Goal: Task Accomplishment & Management: Use online tool/utility

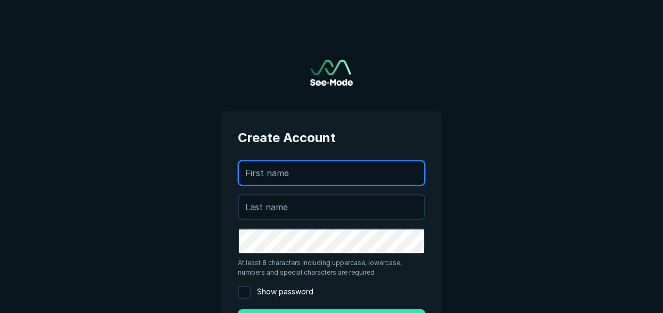
click at [297, 170] on input "text" at bounding box center [331, 172] width 185 height 23
type input "[PERSON_NAME]"
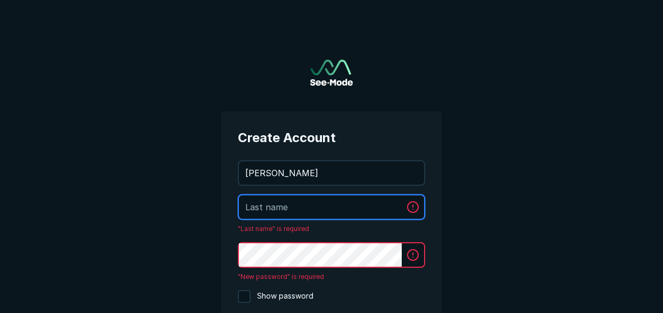
click at [254, 208] on input "text" at bounding box center [320, 206] width 163 height 23
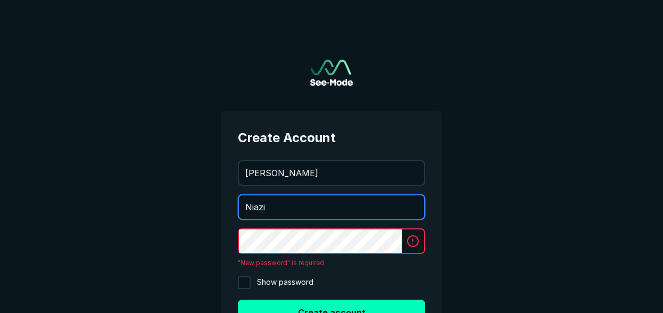
type input "Niazi"
click at [238, 300] on button "Create account" at bounding box center [331, 313] width 187 height 26
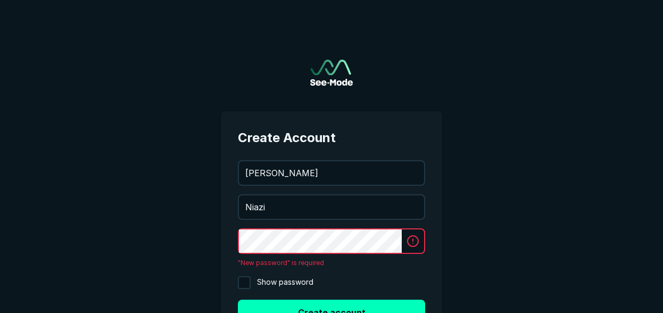
click at [517, 170] on main "Create Account [PERSON_NAME][EMAIL_ADDRESS][PERSON_NAME][DOMAIN_NAME] [PERSON_N…" at bounding box center [331, 203] width 663 height 406
click at [412, 235] on div at bounding box center [331, 241] width 187 height 26
click at [504, 168] on main "Create Account [PERSON_NAME][EMAIL_ADDRESS][PERSON_NAME][DOMAIN_NAME] [PERSON_N…" at bounding box center [331, 203] width 663 height 406
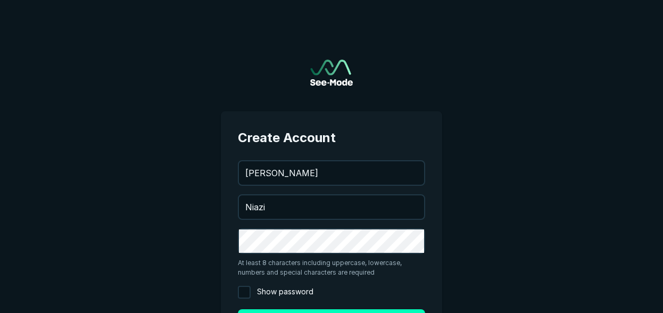
click at [525, 192] on main "Create Account [PERSON_NAME][EMAIL_ADDRESS][PERSON_NAME][DOMAIN_NAME] [PERSON_N…" at bounding box center [331, 208] width 663 height 416
click at [248, 295] on input "Show password" at bounding box center [244, 292] width 13 height 13
checkbox input "true"
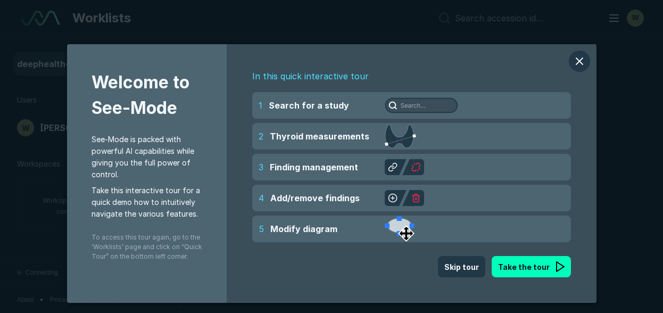
scroll to position [2590, 4352]
click at [606, 26] on div "Welcome to See-Mode See-Mode is packed with powerful AI capabilities while givi…" at bounding box center [331, 156] width 663 height 313
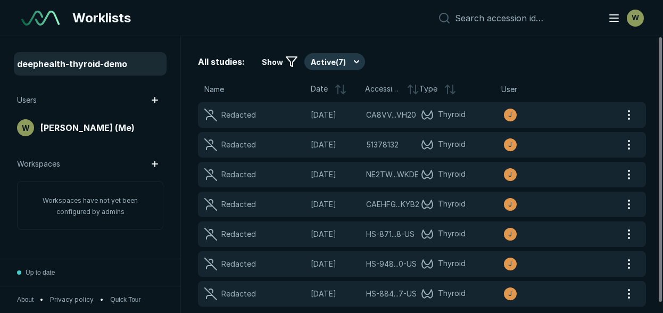
drag, startPoint x: 548, startPoint y: 1, endPoint x: 576, endPoint y: 47, distance: 54.2
click at [576, 47] on div "All studies: Show Active ( 7 ) Name Date Accession Type User Redacted [DATE] CA…" at bounding box center [422, 174] width 482 height 277
click at [116, 63] on span "deephealth-thyroid-demo" at bounding box center [72, 63] width 110 height 13
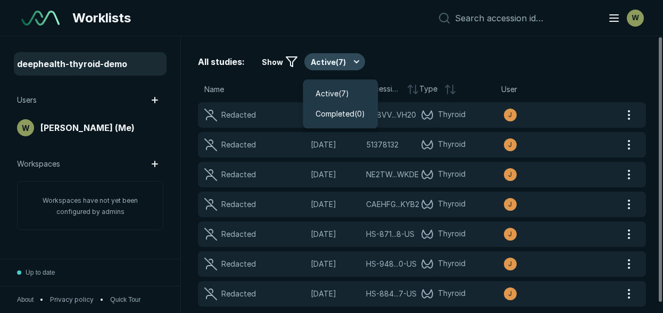
click at [328, 64] on button "Active ( 7 )" at bounding box center [334, 61] width 61 height 17
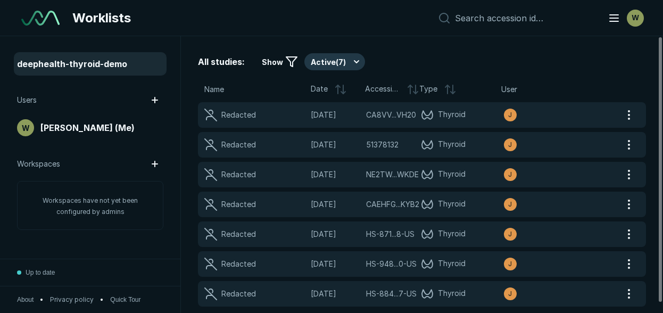
click at [430, 46] on div "All studies: Show Active ( 7 ) Name Date Accession Type User Redacted [DATE] CA…" at bounding box center [422, 174] width 482 height 277
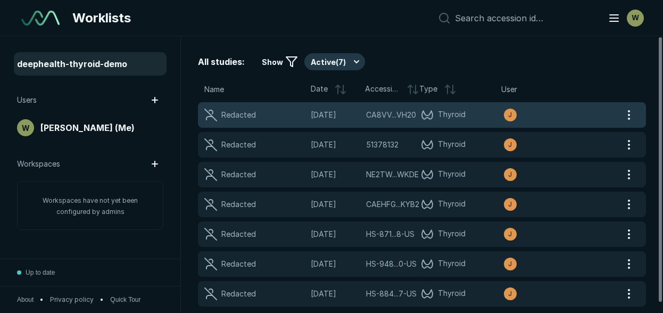
click at [321, 112] on span "[DATE]" at bounding box center [335, 115] width 49 height 12
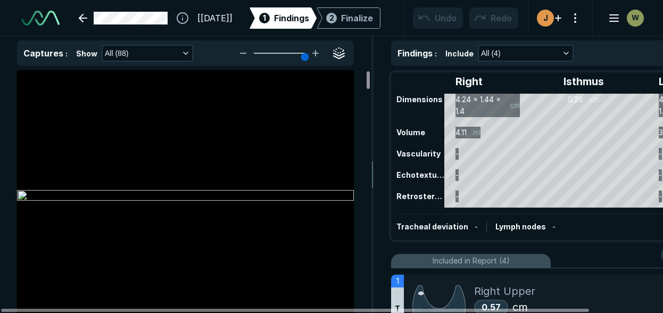
drag, startPoint x: 368, startPoint y: 85, endPoint x: 362, endPoint y: 67, distance: 19.4
click at [367, 71] on div at bounding box center [368, 80] width 3 height 18
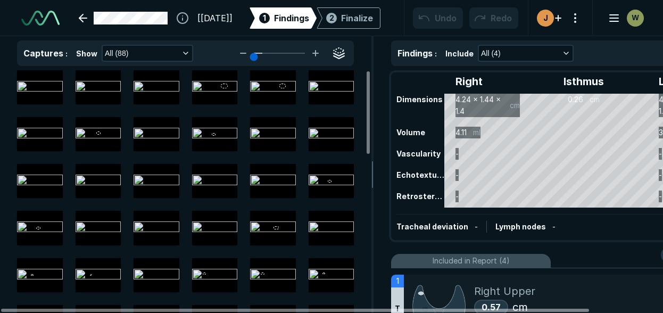
drag, startPoint x: 300, startPoint y: 55, endPoint x: 253, endPoint y: 55, distance: 46.3
type input "1"
click at [253, 54] on input "range" at bounding box center [280, 53] width 60 height 1
click at [42, 95] on span at bounding box center [47, 85] width 21 height 21
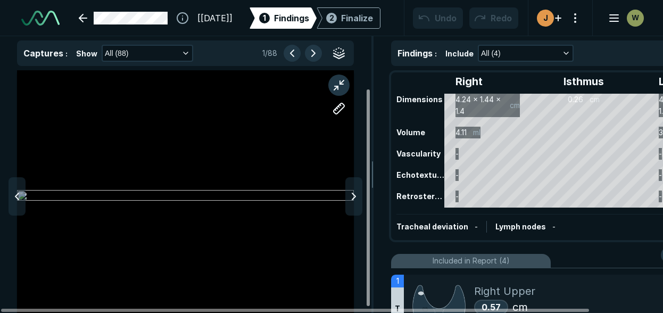
scroll to position [27, 0]
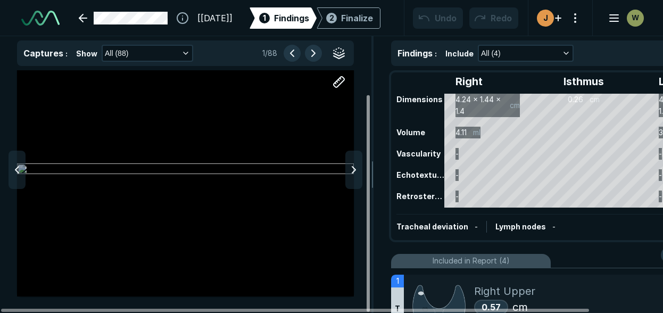
drag, startPoint x: 368, startPoint y: 126, endPoint x: 363, endPoint y: 198, distance: 72.6
click at [367, 198] on div at bounding box center [368, 203] width 3 height 217
click at [353, 163] on icon at bounding box center [354, 169] width 13 height 13
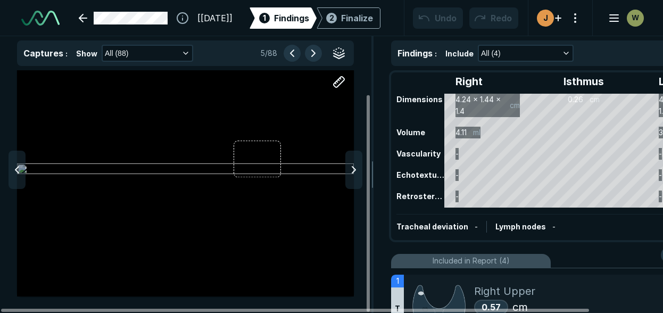
click at [353, 163] on icon at bounding box center [354, 169] width 13 height 13
click at [15, 172] on icon at bounding box center [17, 169] width 13 height 13
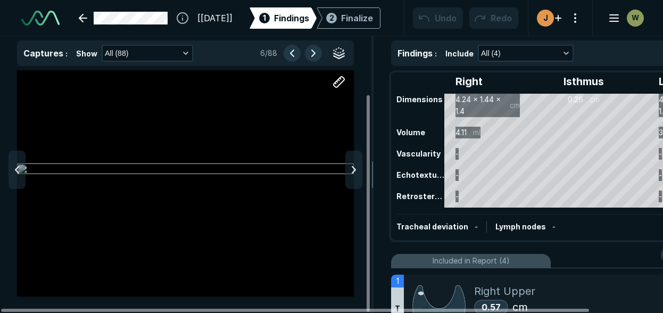
click at [15, 172] on icon at bounding box center [17, 169] width 13 height 13
click at [355, 167] on icon at bounding box center [354, 169] width 13 height 13
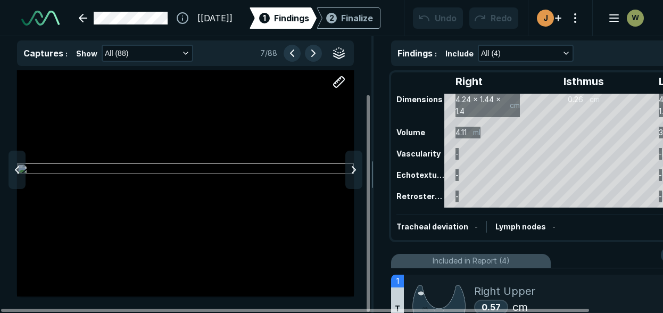
click at [355, 167] on icon at bounding box center [354, 169] width 13 height 13
click at [356, 169] on icon at bounding box center [354, 169] width 13 height 13
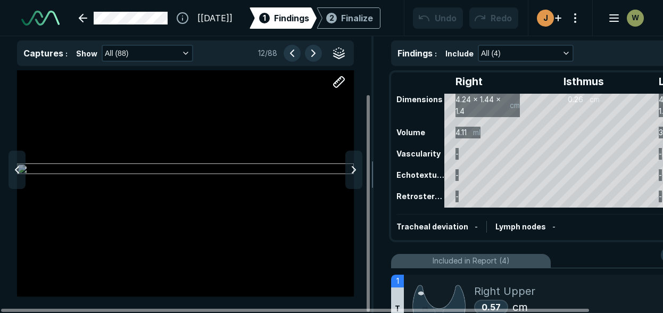
click at [356, 169] on icon at bounding box center [354, 169] width 13 height 13
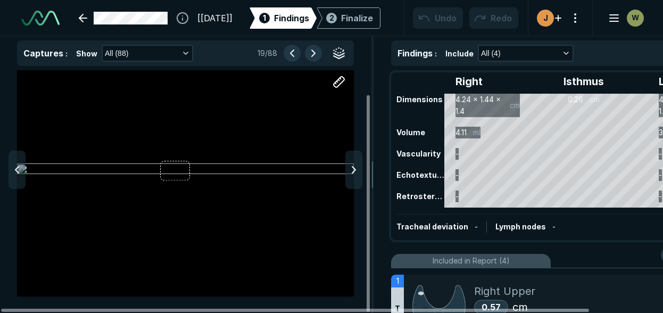
click at [356, 169] on icon at bounding box center [354, 169] width 13 height 13
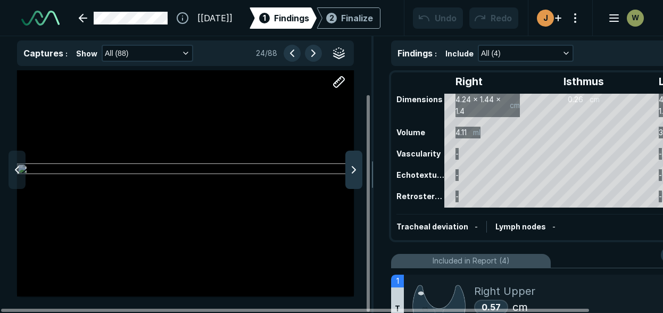
click at [356, 169] on icon at bounding box center [354, 169] width 13 height 13
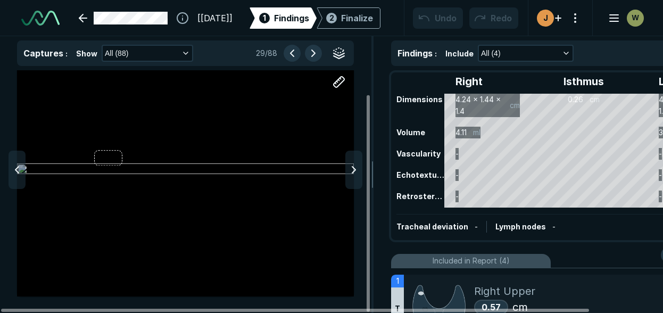
click at [356, 169] on icon at bounding box center [354, 169] width 13 height 13
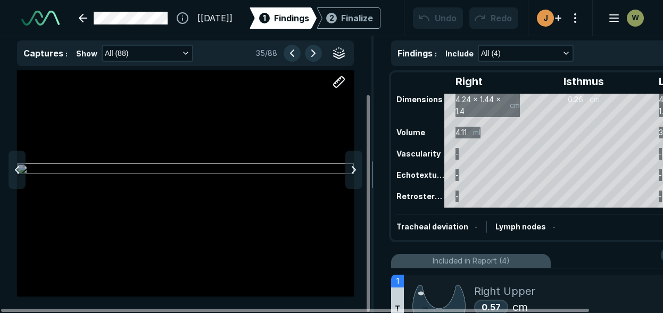
click at [356, 169] on icon at bounding box center [354, 169] width 13 height 13
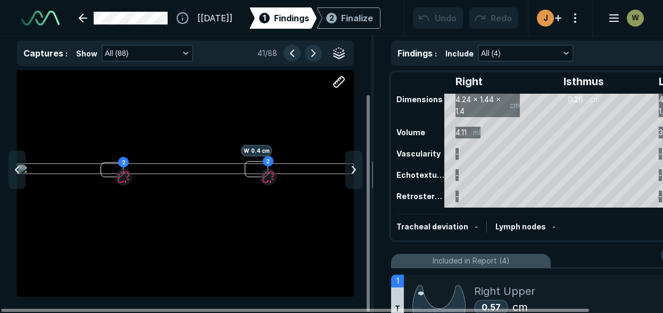
click at [356, 169] on icon at bounding box center [354, 169] width 13 height 13
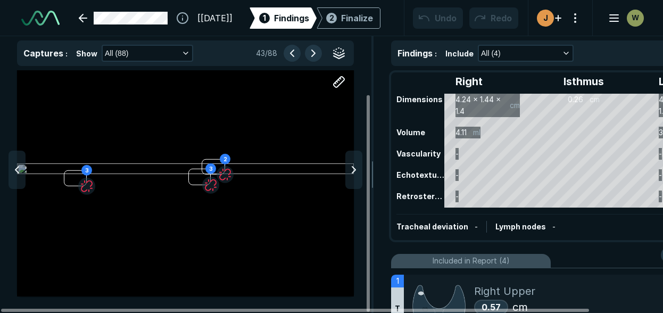
click at [356, 169] on icon at bounding box center [354, 169] width 13 height 13
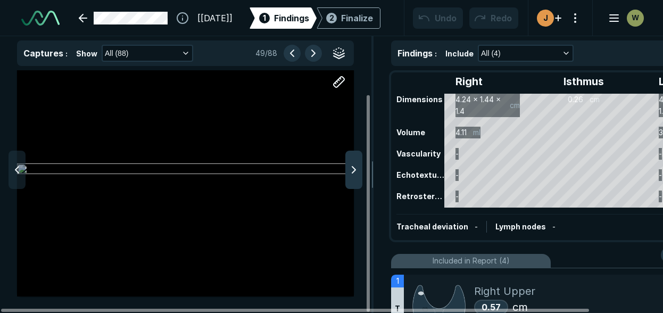
click at [356, 169] on icon at bounding box center [354, 169] width 13 height 13
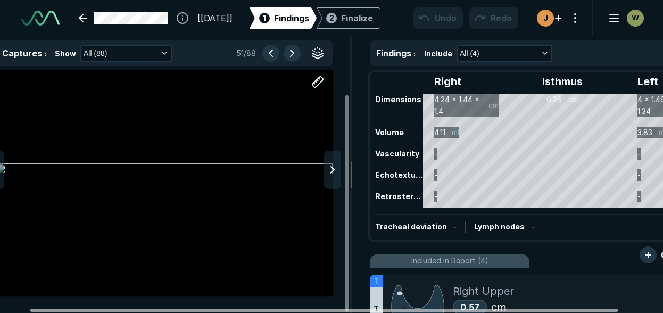
scroll to position [0, 82]
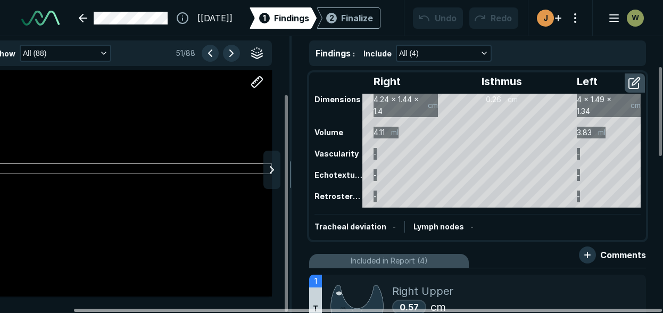
drag, startPoint x: 566, startPoint y: 311, endPoint x: 648, endPoint y: 310, distance: 82.0
click at [648, 310] on div at bounding box center [368, 310] width 588 height 3
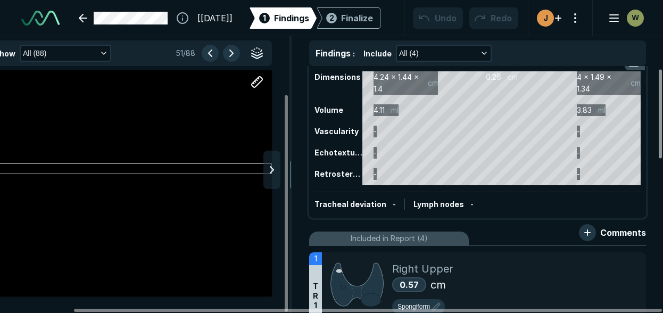
scroll to position [0, 0]
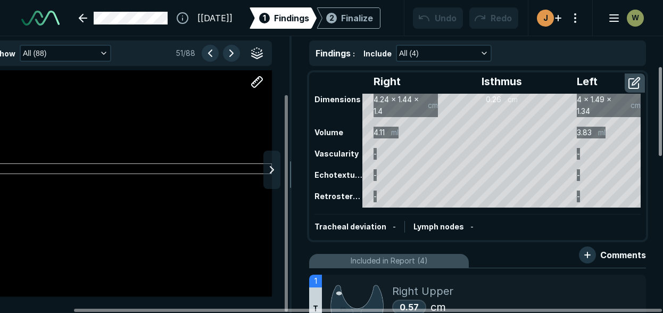
drag, startPoint x: 658, startPoint y: 131, endPoint x: 662, endPoint y: 121, distance: 10.3
click at [662, 121] on div at bounding box center [660, 111] width 3 height 89
click at [482, 54] on icon "button" at bounding box center [484, 53] width 9 height 9
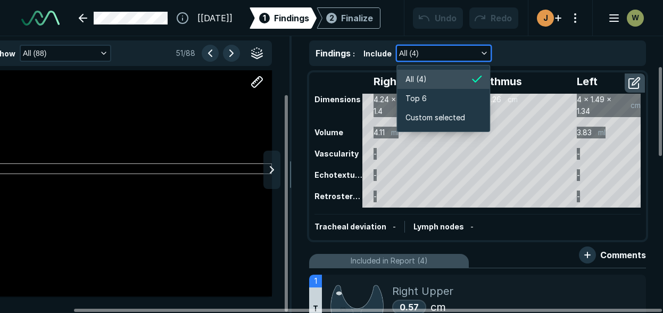
scroll to position [1603, 1786]
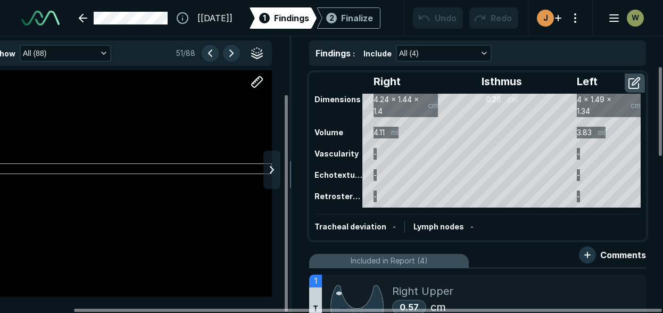
click at [519, 52] on div "Include All (4)" at bounding box center [501, 53] width 276 height 17
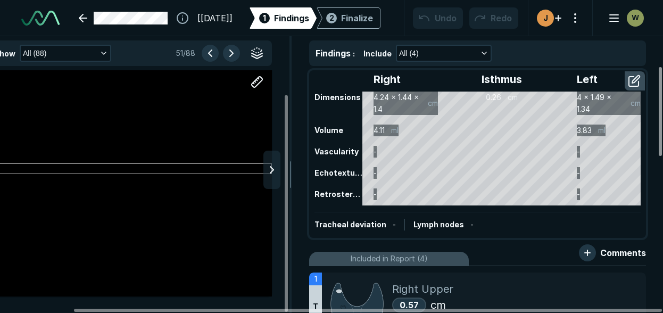
scroll to position [0, 0]
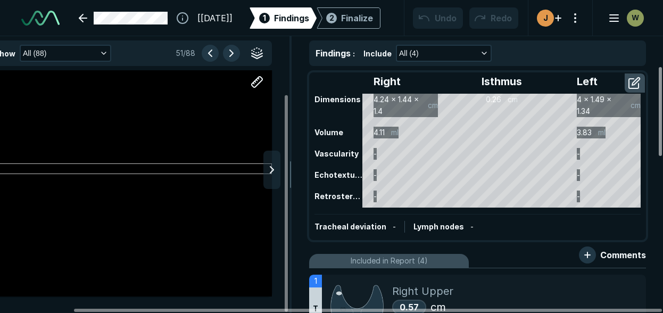
drag, startPoint x: 659, startPoint y: 136, endPoint x: 660, endPoint y: 123, distance: 12.8
click at [660, 123] on div at bounding box center [660, 111] width 3 height 89
click at [632, 81] on button "button" at bounding box center [635, 83] width 19 height 17
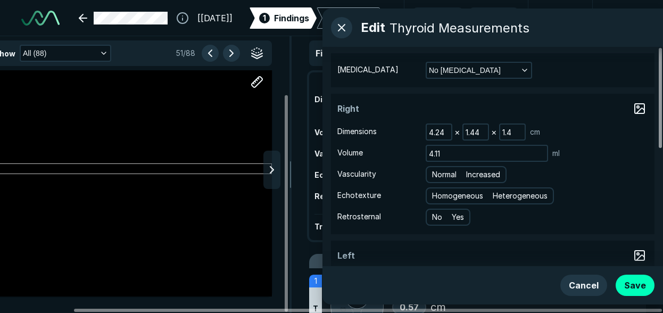
drag, startPoint x: 658, startPoint y: 93, endPoint x: 664, endPoint y: 60, distance: 33.4
click at [662, 60] on div at bounding box center [660, 98] width 3 height 100
click at [346, 27] on button "button" at bounding box center [341, 27] width 21 height 21
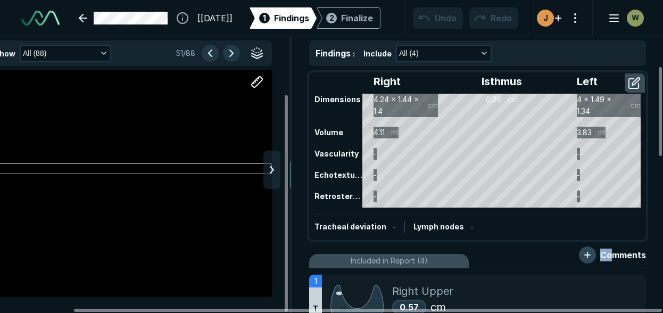
drag, startPoint x: 610, startPoint y: 256, endPoint x: 588, endPoint y: 253, distance: 23.1
click at [588, 253] on div "Comments" at bounding box center [477, 254] width 337 height 17
click at [588, 253] on button "button" at bounding box center [587, 254] width 17 height 17
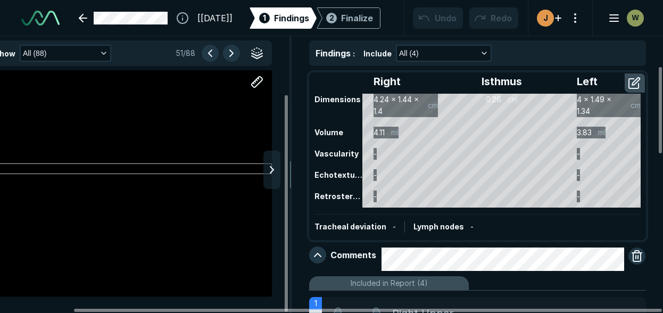
click at [656, 184] on div "Right Isthmus Left Dimensions 4.24 x 1.44 x 1.4 cm 0.26 cm 4 x 1.49 x 1.34 cm V…" at bounding box center [477, 189] width 371 height 247
click at [319, 254] on button "button" at bounding box center [317, 254] width 17 height 17
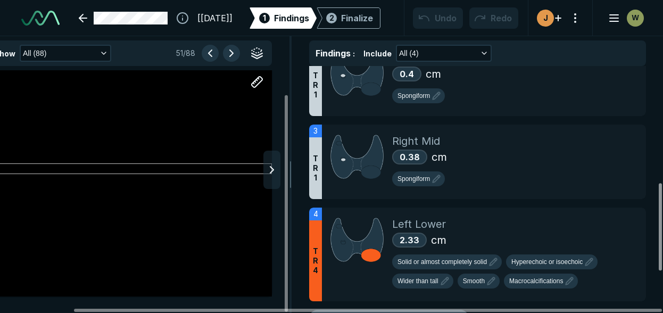
scroll to position [331, 0]
drag, startPoint x: 661, startPoint y: 143, endPoint x: 656, endPoint y: 259, distance: 116.7
click at [659, 259] on div at bounding box center [660, 227] width 3 height 87
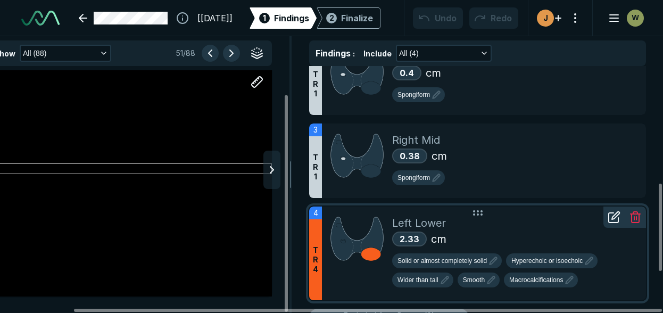
click at [317, 256] on span "T R 4" at bounding box center [315, 259] width 5 height 29
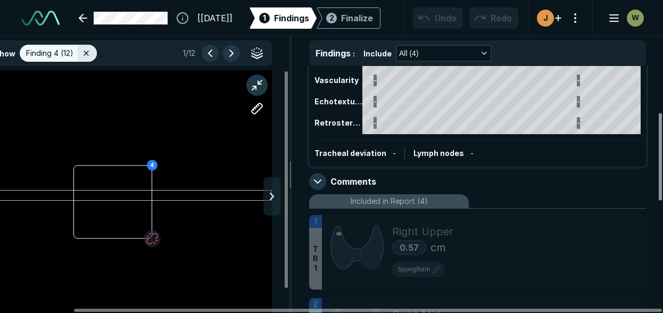
scroll to position [0, 0]
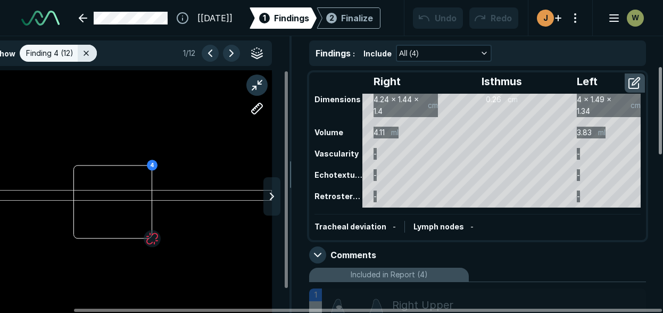
drag, startPoint x: 661, startPoint y: 209, endPoint x: 667, endPoint y: 35, distance: 174.7
click at [662, 67] on div at bounding box center [660, 110] width 3 height 87
click at [348, 19] on div "Finalize" at bounding box center [357, 18] width 32 height 13
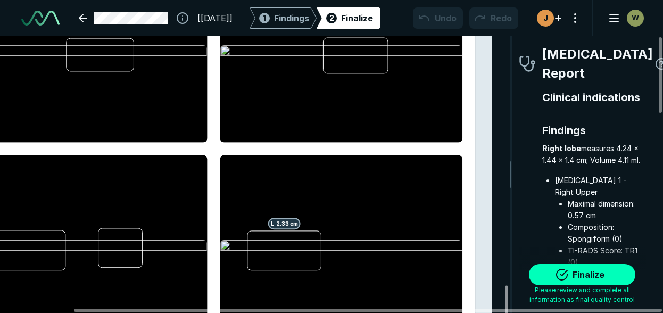
scroll to position [2453, 0]
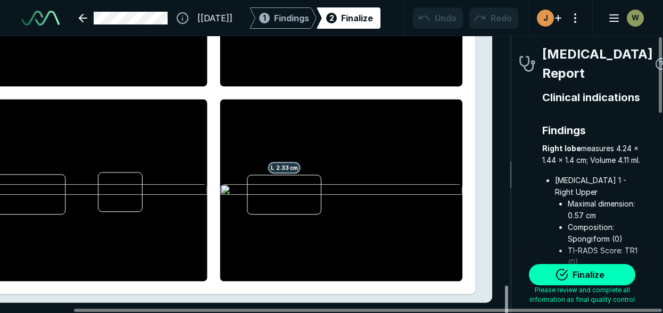
drag, startPoint x: 504, startPoint y: 53, endPoint x: 507, endPoint y: 336, distance: 283.1
click at [507, 312] on div at bounding box center [506, 300] width 3 height 28
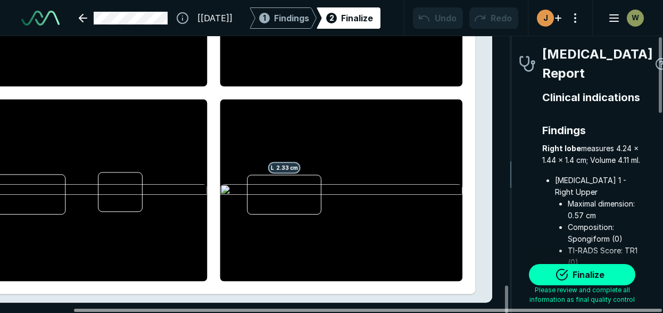
drag, startPoint x: 552, startPoint y: 312, endPoint x: 615, endPoint y: 321, distance: 63.5
click at [615, 312] on div at bounding box center [368, 310] width 588 height 3
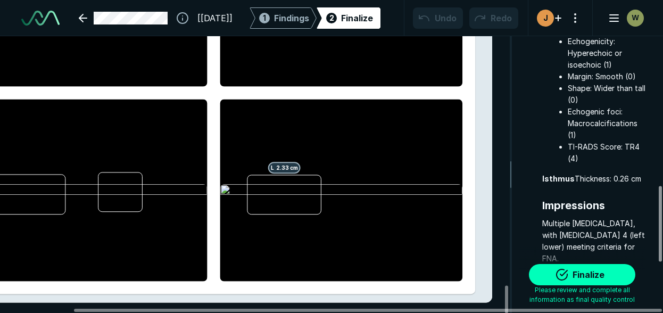
scroll to position [544, 0]
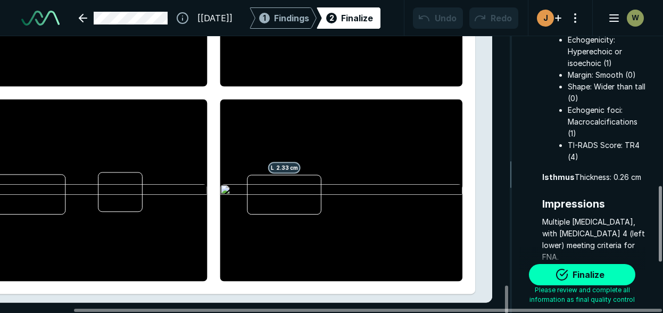
drag, startPoint x: 661, startPoint y: 86, endPoint x: 659, endPoint y: 235, distance: 149.0
click at [659, 235] on div at bounding box center [660, 224] width 3 height 76
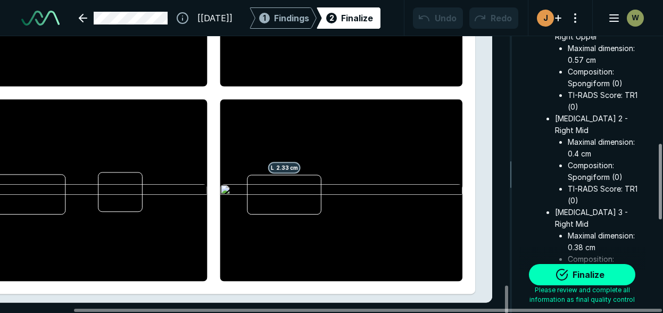
scroll to position [0, 0]
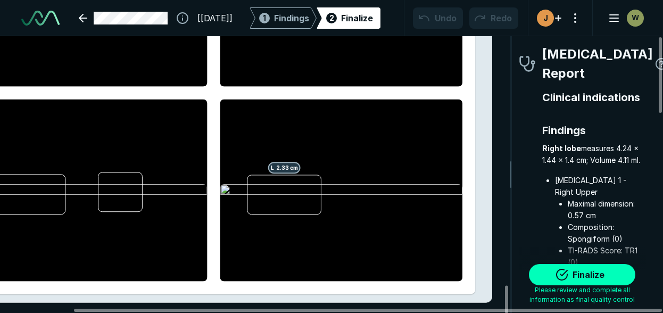
drag, startPoint x: 659, startPoint y: 225, endPoint x: 617, endPoint y: 49, distance: 179.9
click at [659, 49] on div at bounding box center [660, 75] width 3 height 76
click at [72, 18] on link at bounding box center [123, 17] width 102 height 21
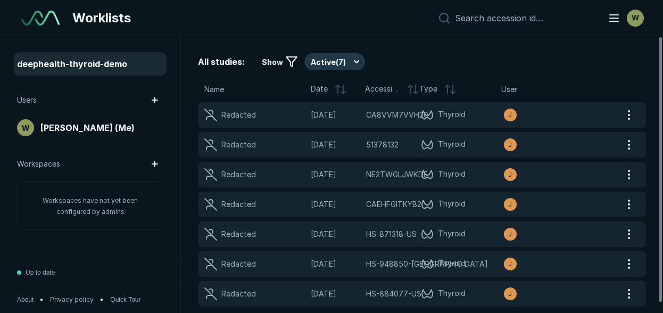
scroll to position [2420, 3367]
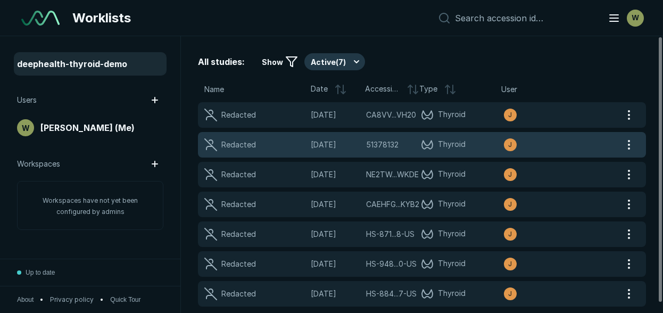
click at [340, 144] on span "[DATE]" at bounding box center [335, 145] width 49 height 12
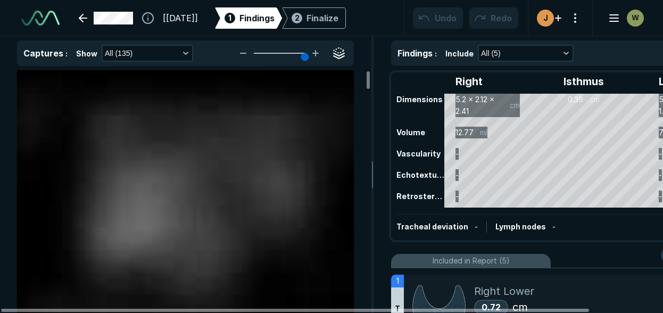
scroll to position [2590, 4352]
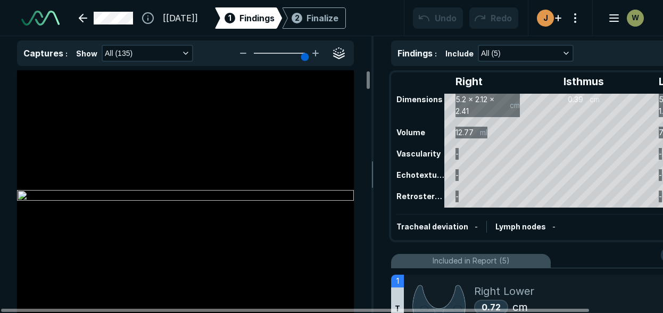
drag, startPoint x: 369, startPoint y: 81, endPoint x: 370, endPoint y: 31, distance: 50.6
click at [370, 71] on div at bounding box center [368, 80] width 3 height 18
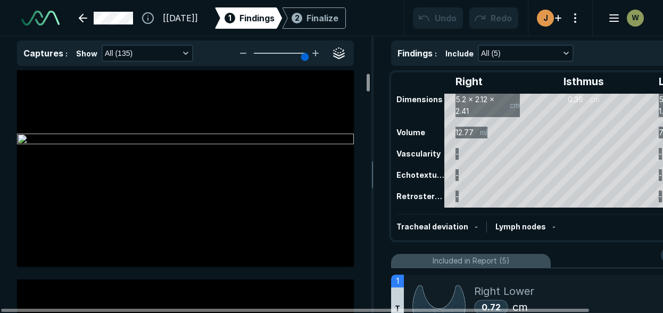
scroll to position [0, 0]
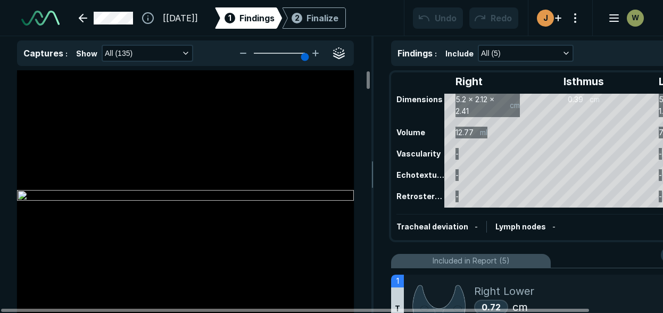
drag, startPoint x: 367, startPoint y: 77, endPoint x: 367, endPoint y: 66, distance: 11.2
click at [367, 71] on div at bounding box center [368, 80] width 3 height 18
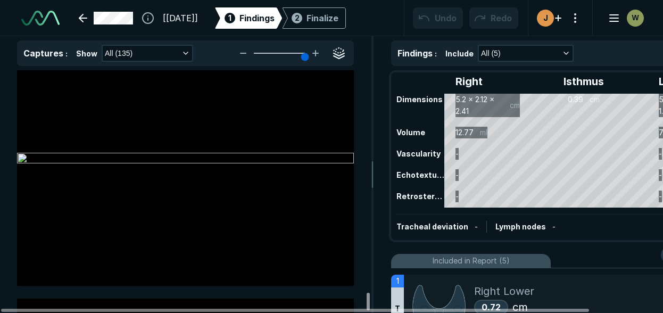
scroll to position [35593, 0]
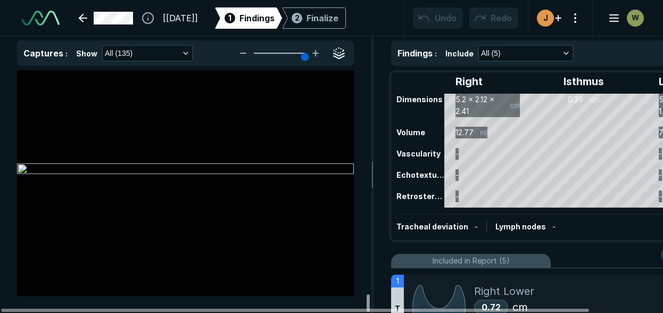
drag, startPoint x: 368, startPoint y: 84, endPoint x: 358, endPoint y: 313, distance: 229.6
click at [367, 312] on div at bounding box center [368, 303] width 3 height 18
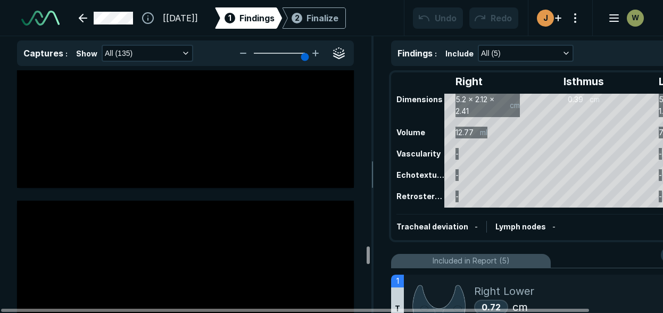
scroll to position [27098, 0]
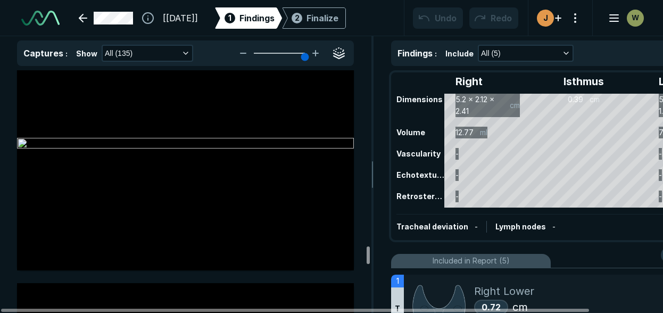
drag, startPoint x: 368, startPoint y: 296, endPoint x: 362, endPoint y: 243, distance: 53.5
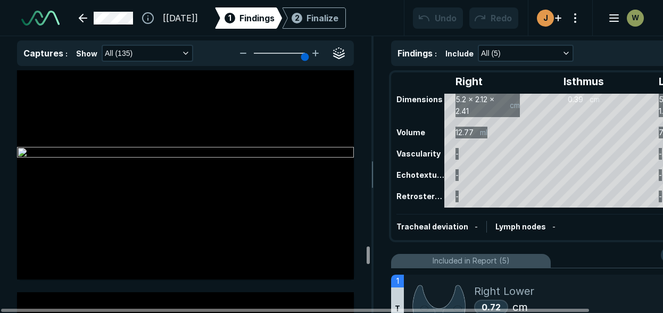
click at [367, 246] on div at bounding box center [368, 255] width 3 height 18
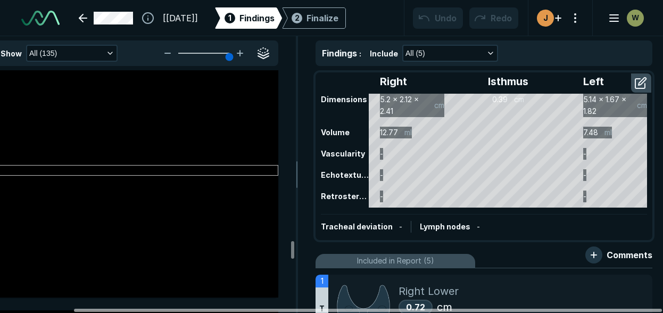
scroll to position [0, 82]
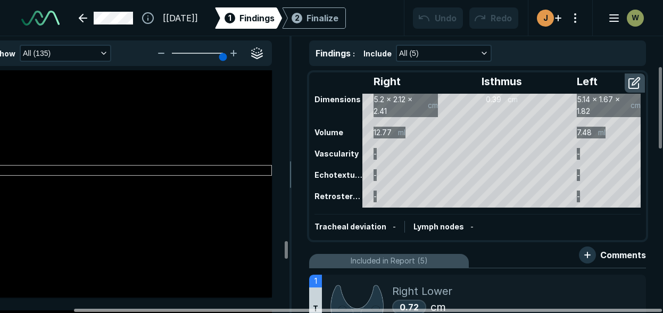
drag, startPoint x: 566, startPoint y: 311, endPoint x: 663, endPoint y: 311, distance: 96.9
click at [662, 311] on div at bounding box center [368, 310] width 588 height 3
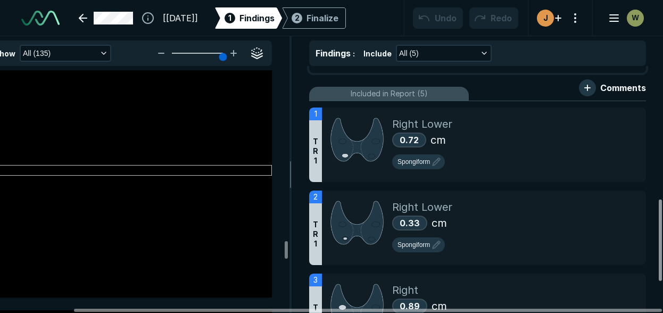
scroll to position [0, 0]
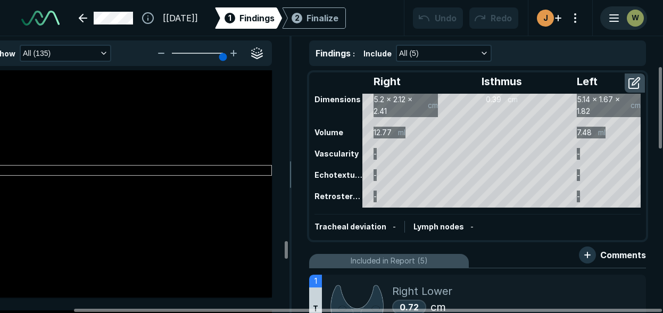
drag, startPoint x: 661, startPoint y: 138, endPoint x: 645, endPoint y: 26, distance: 113.9
click at [659, 67] on div at bounding box center [660, 107] width 3 height 81
click at [338, 20] on div "Finalize" at bounding box center [323, 18] width 32 height 13
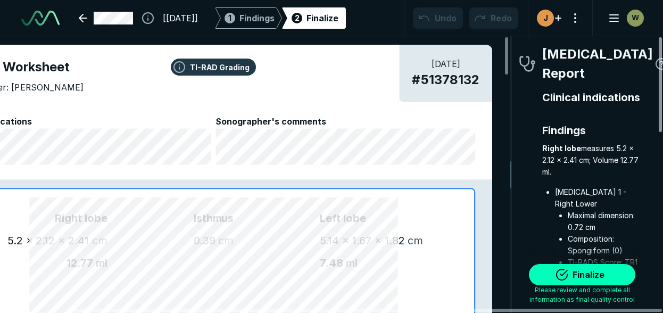
drag, startPoint x: 662, startPoint y: 117, endPoint x: 658, endPoint y: 39, distance: 77.8
click at [659, 39] on div at bounding box center [660, 84] width 3 height 95
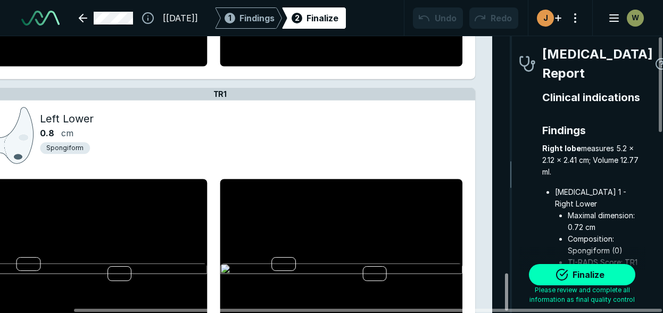
scroll to position [1774, 0]
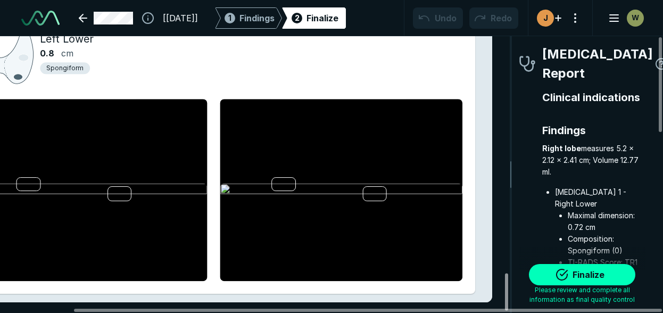
drag, startPoint x: 508, startPoint y: 60, endPoint x: 494, endPoint y: 339, distance: 279.2
click at [505, 311] on div at bounding box center [506, 292] width 3 height 37
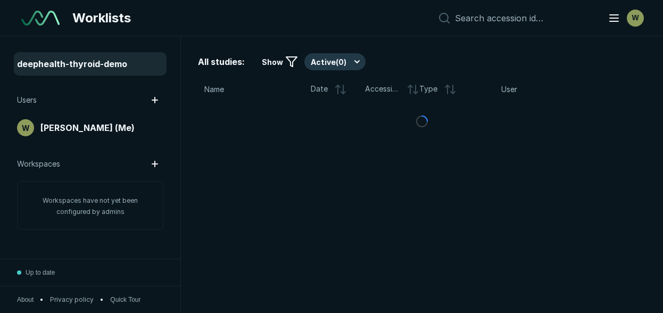
scroll to position [2420, 3367]
